Goal: Use online tool/utility: Utilize a website feature to perform a specific function

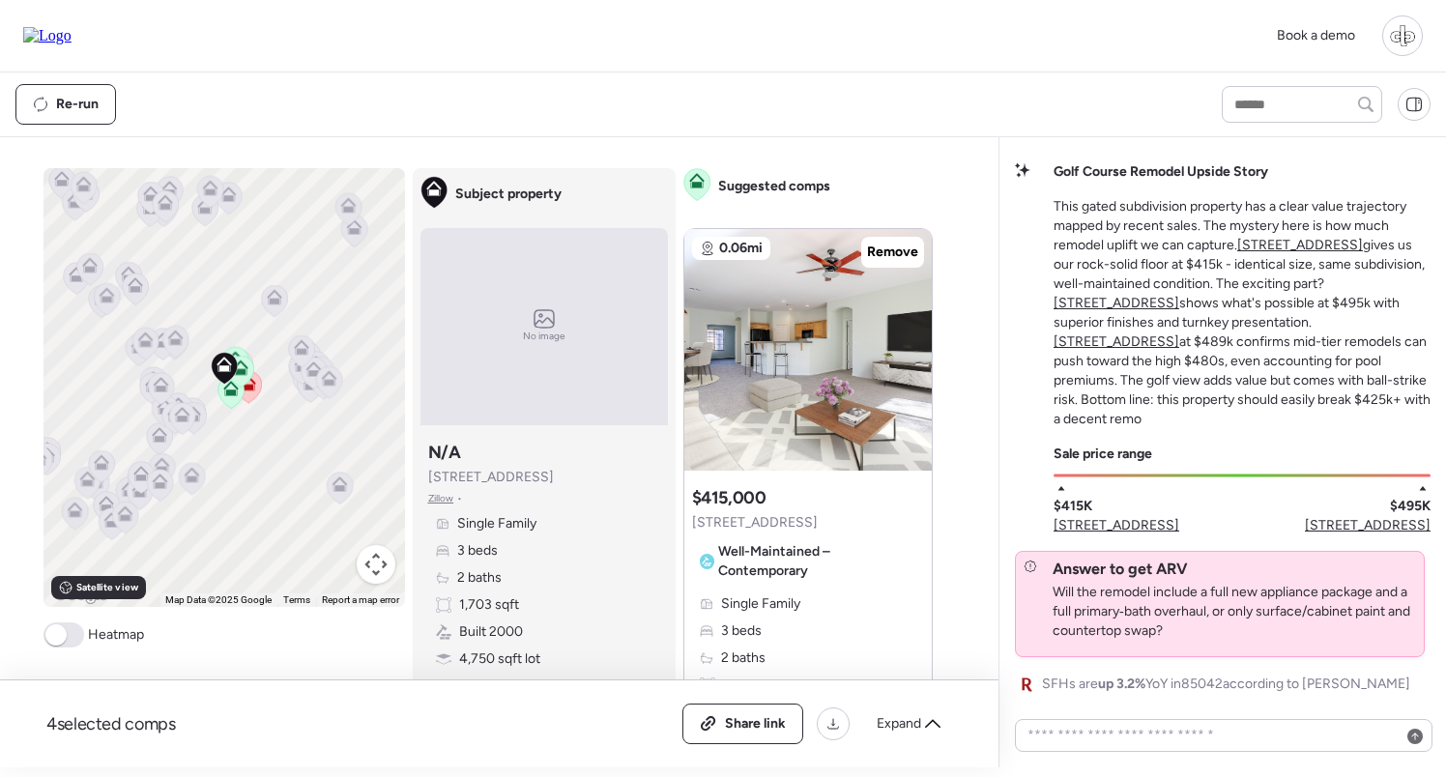
click at [274, 303] on icon at bounding box center [274, 302] width 13 height 6
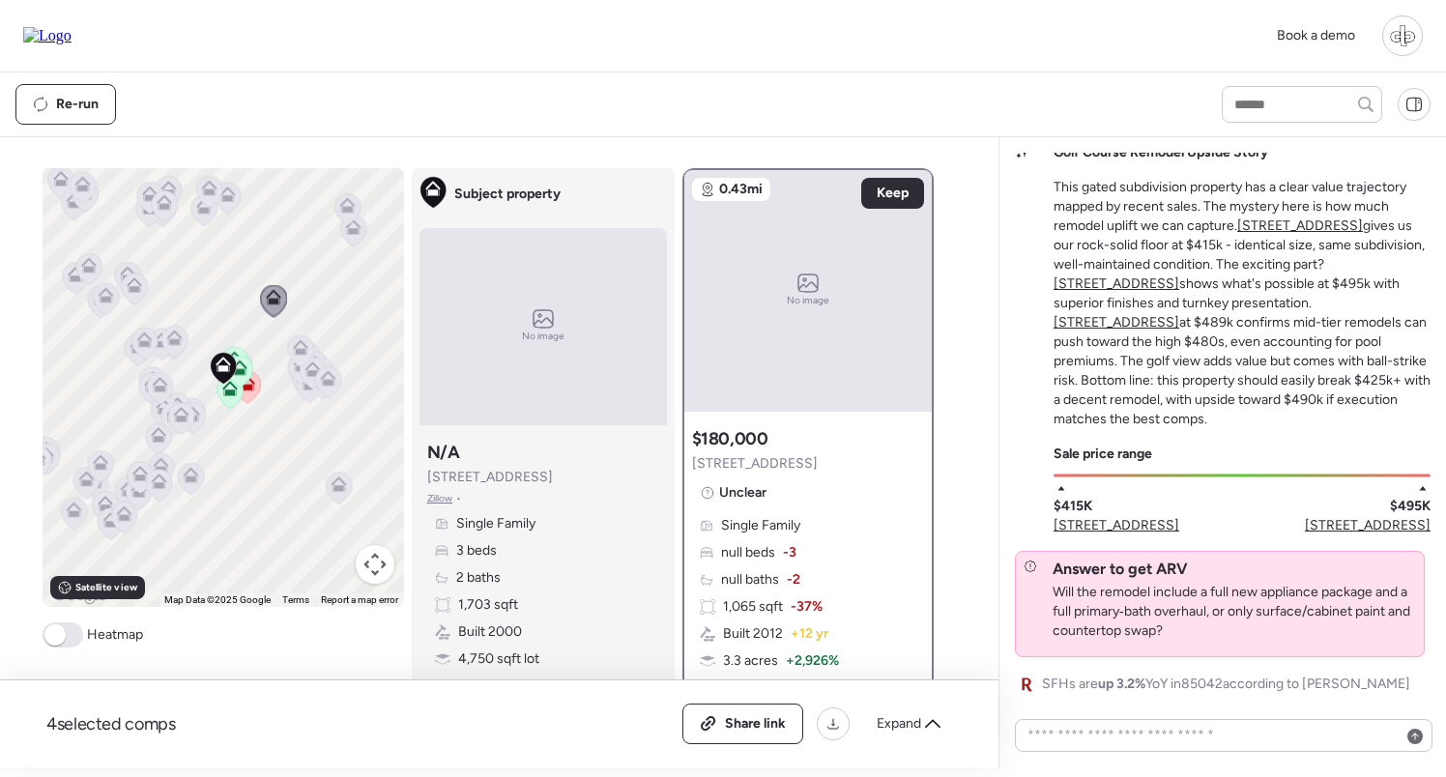
click at [175, 345] on icon at bounding box center [173, 342] width 13 height 6
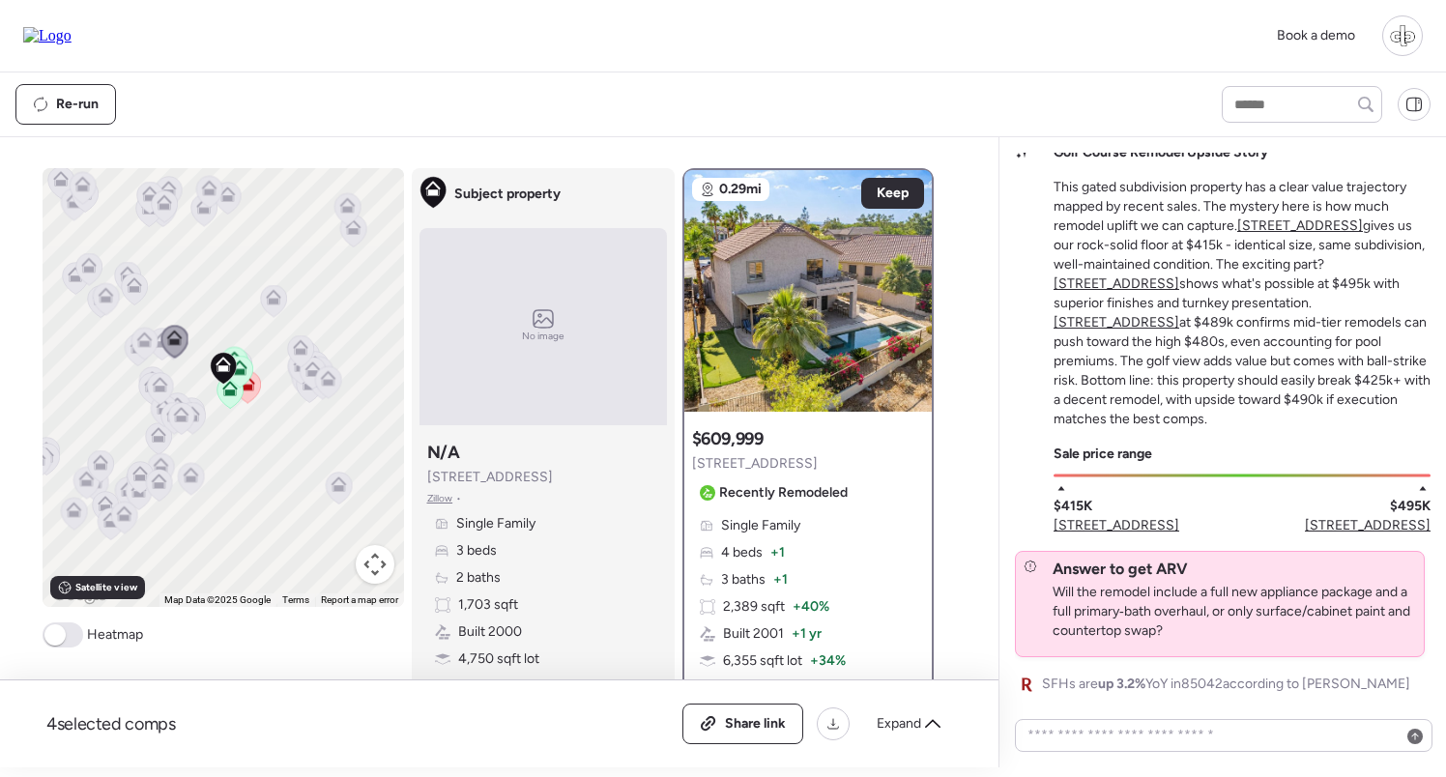
click at [181, 413] on icon at bounding box center [180, 414] width 15 height 15
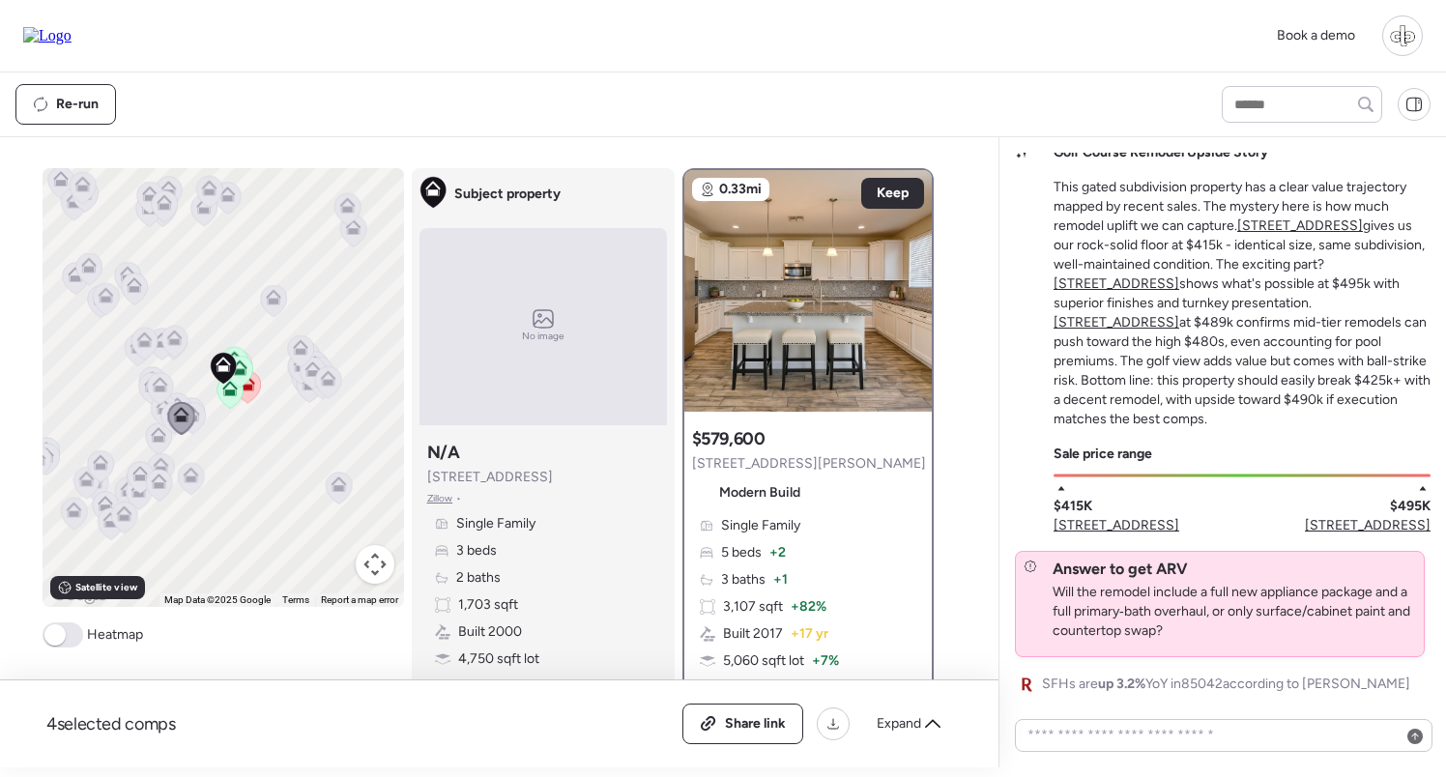
click at [252, 392] on icon at bounding box center [247, 387] width 26 height 32
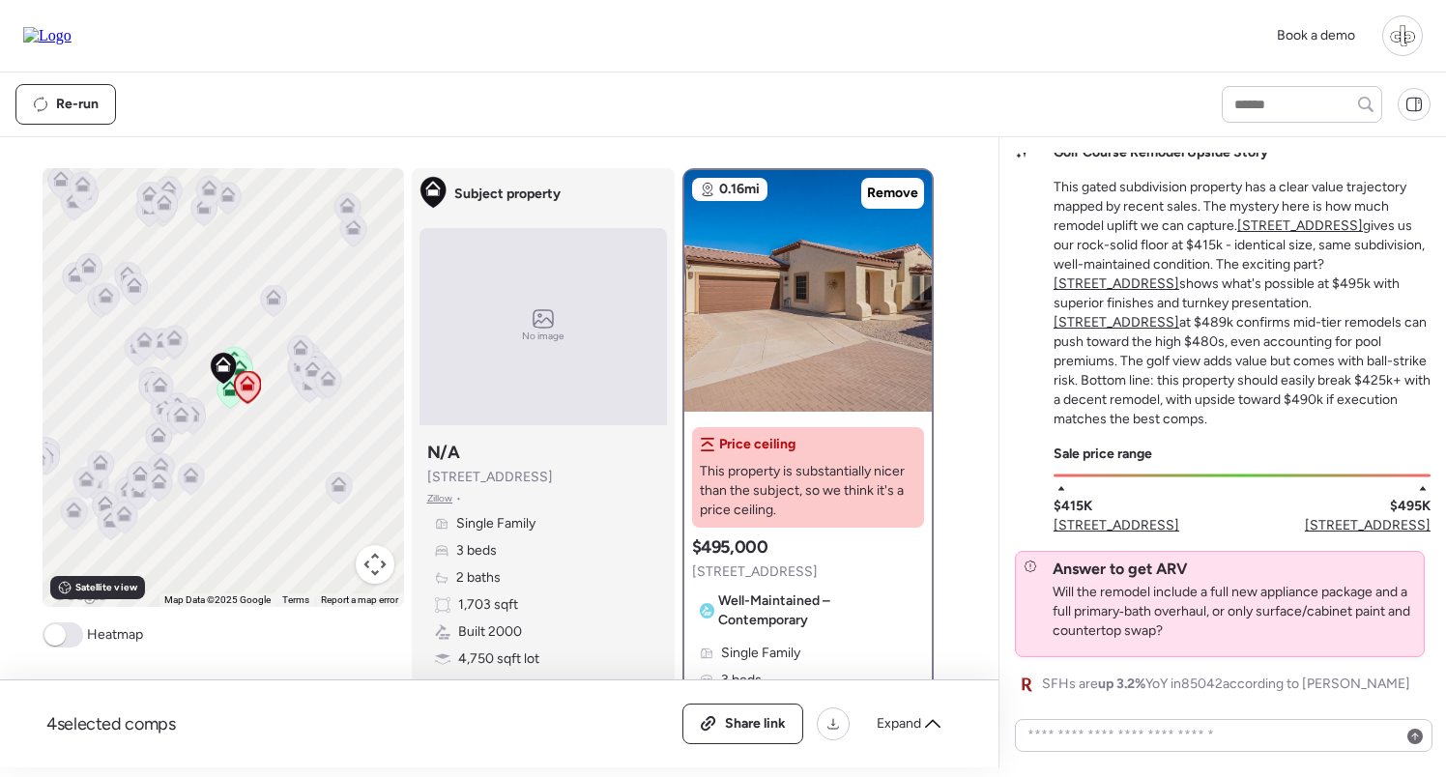
click at [310, 358] on icon at bounding box center [300, 351] width 26 height 32
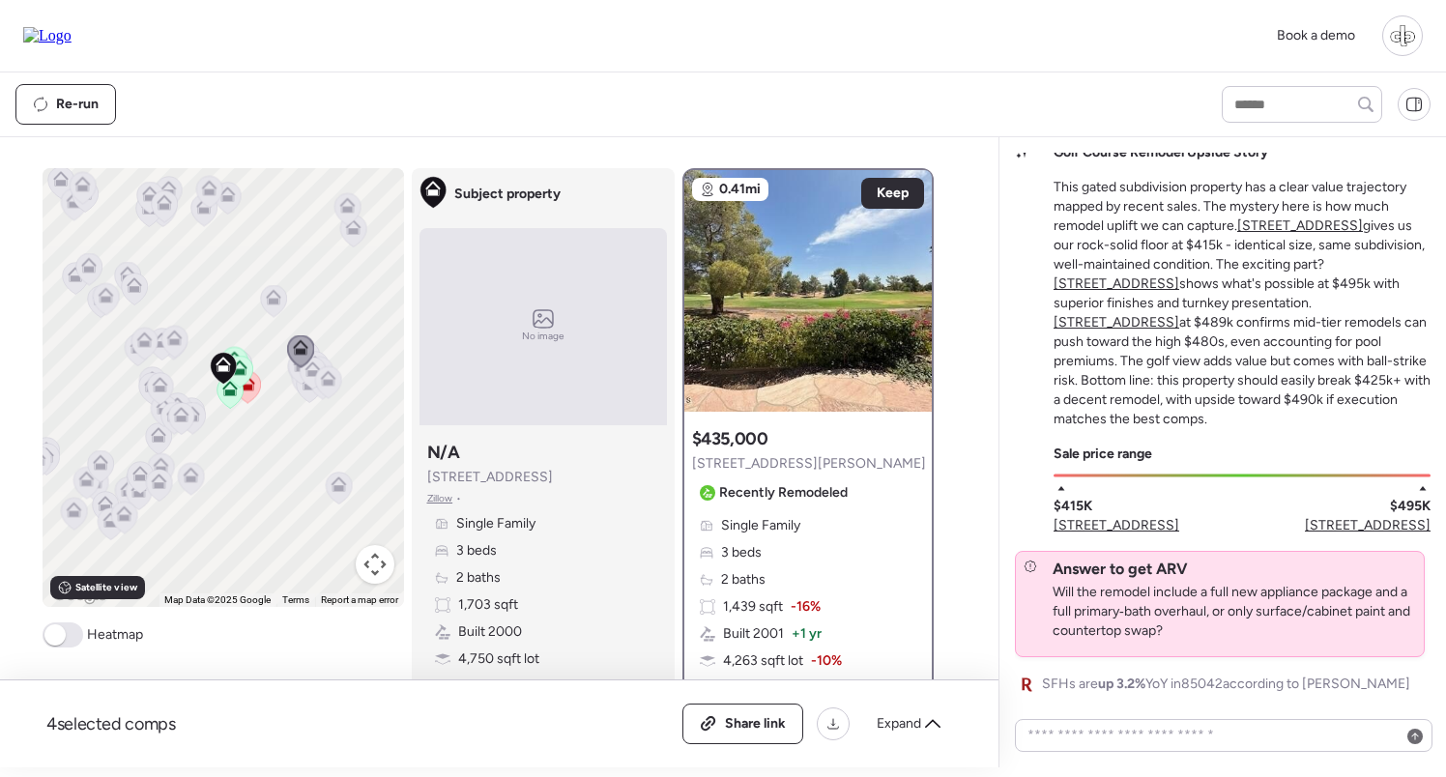
click at [227, 395] on icon at bounding box center [229, 392] width 13 height 6
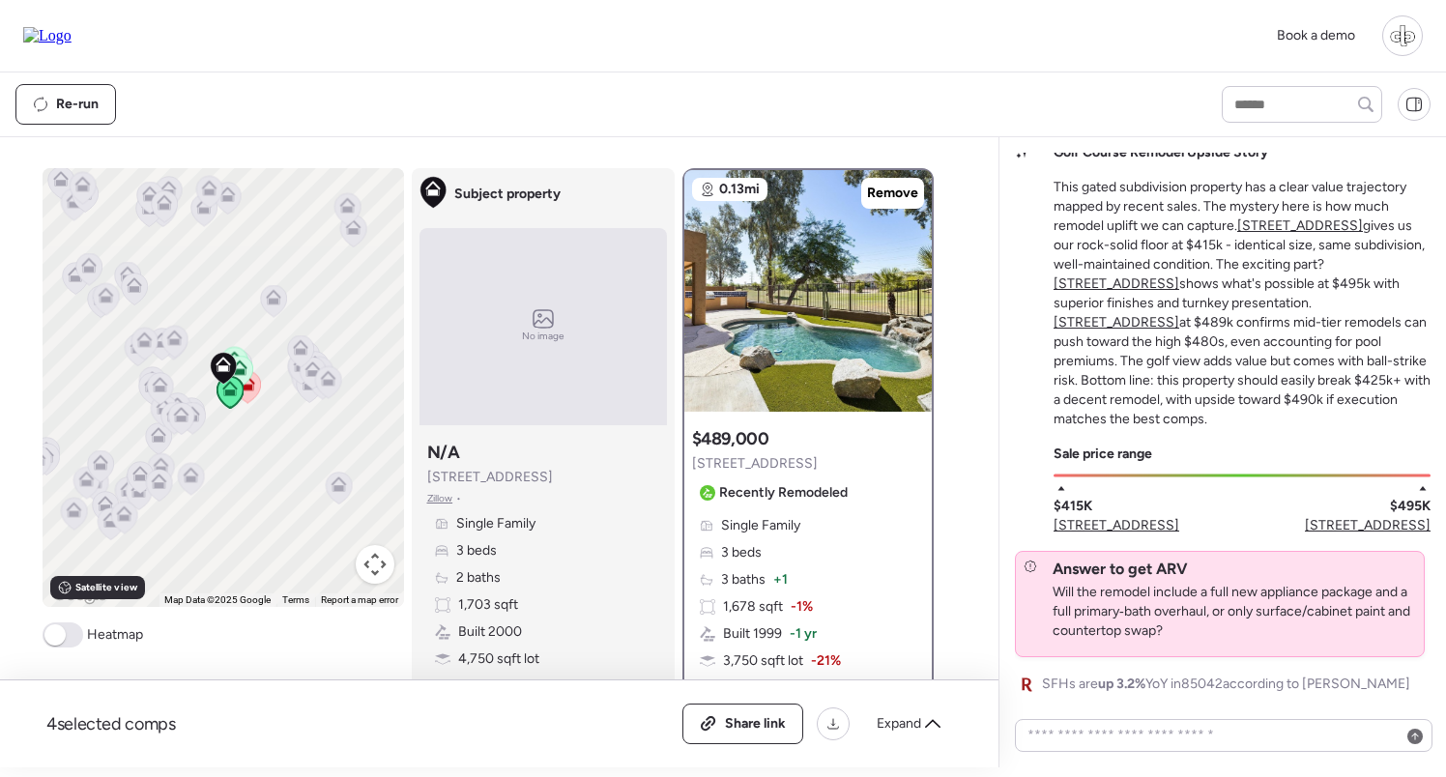
click at [246, 371] on icon at bounding box center [239, 367] width 15 height 15
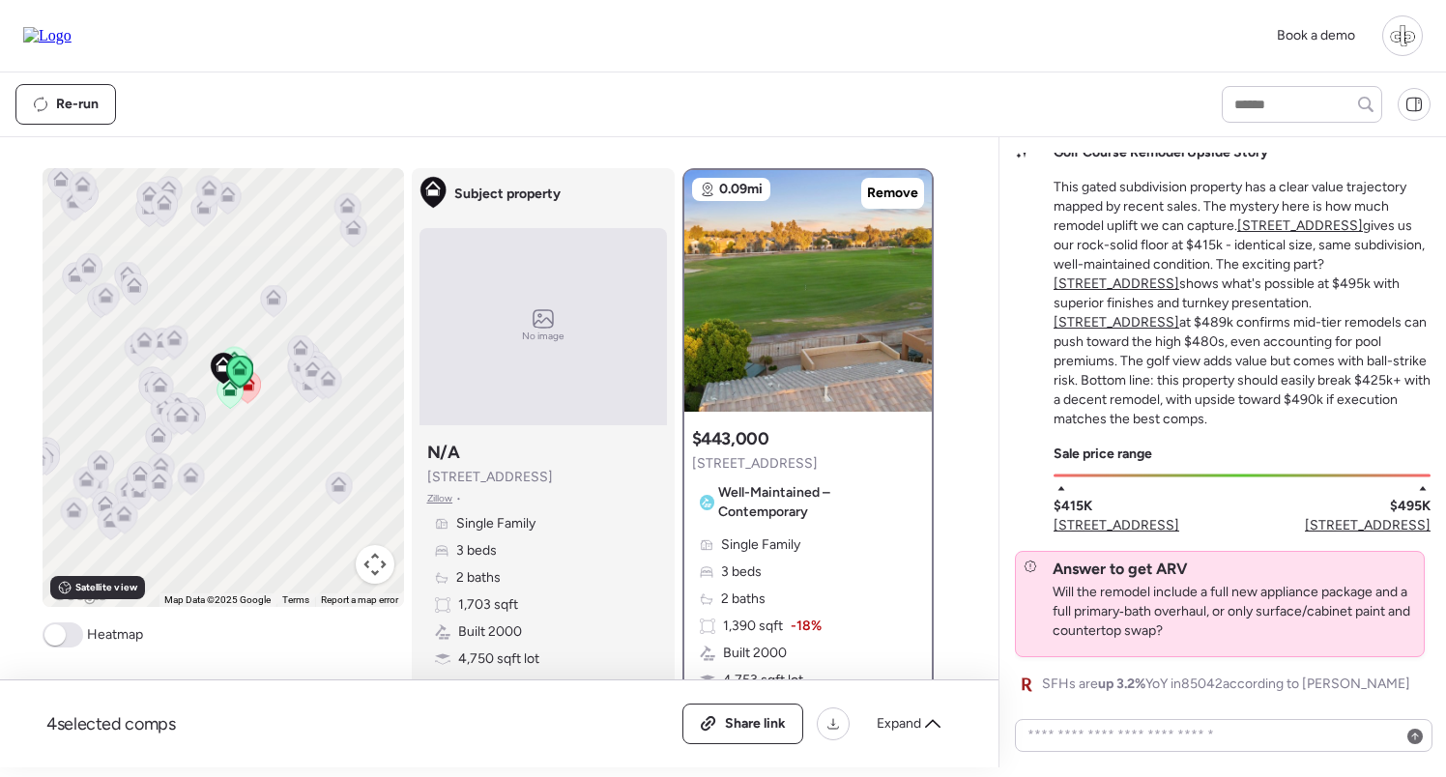
click at [176, 331] on icon at bounding box center [174, 342] width 26 height 32
